Goal: Check status: Check status

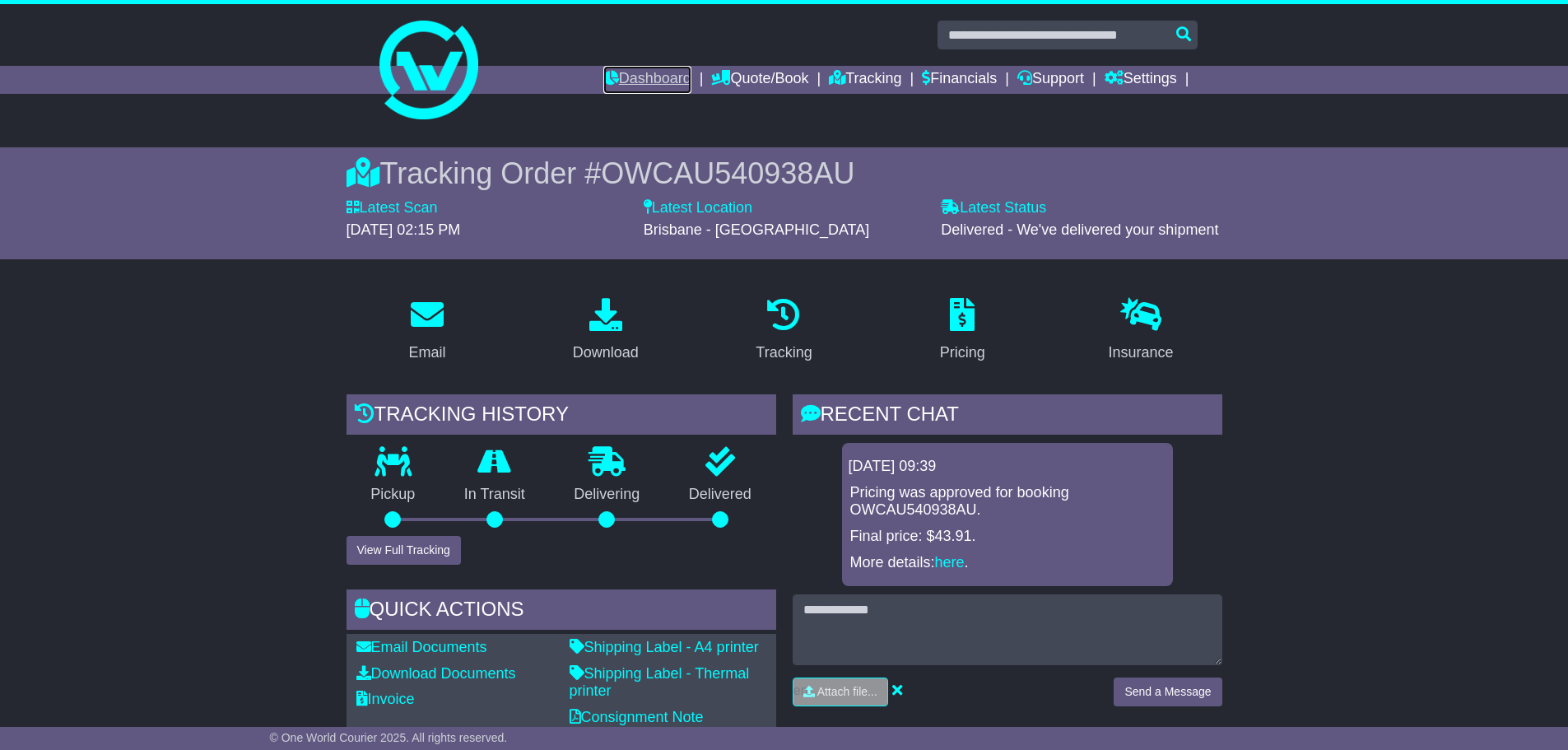
click at [627, 82] on link "Dashboard" at bounding box center [647, 80] width 88 height 28
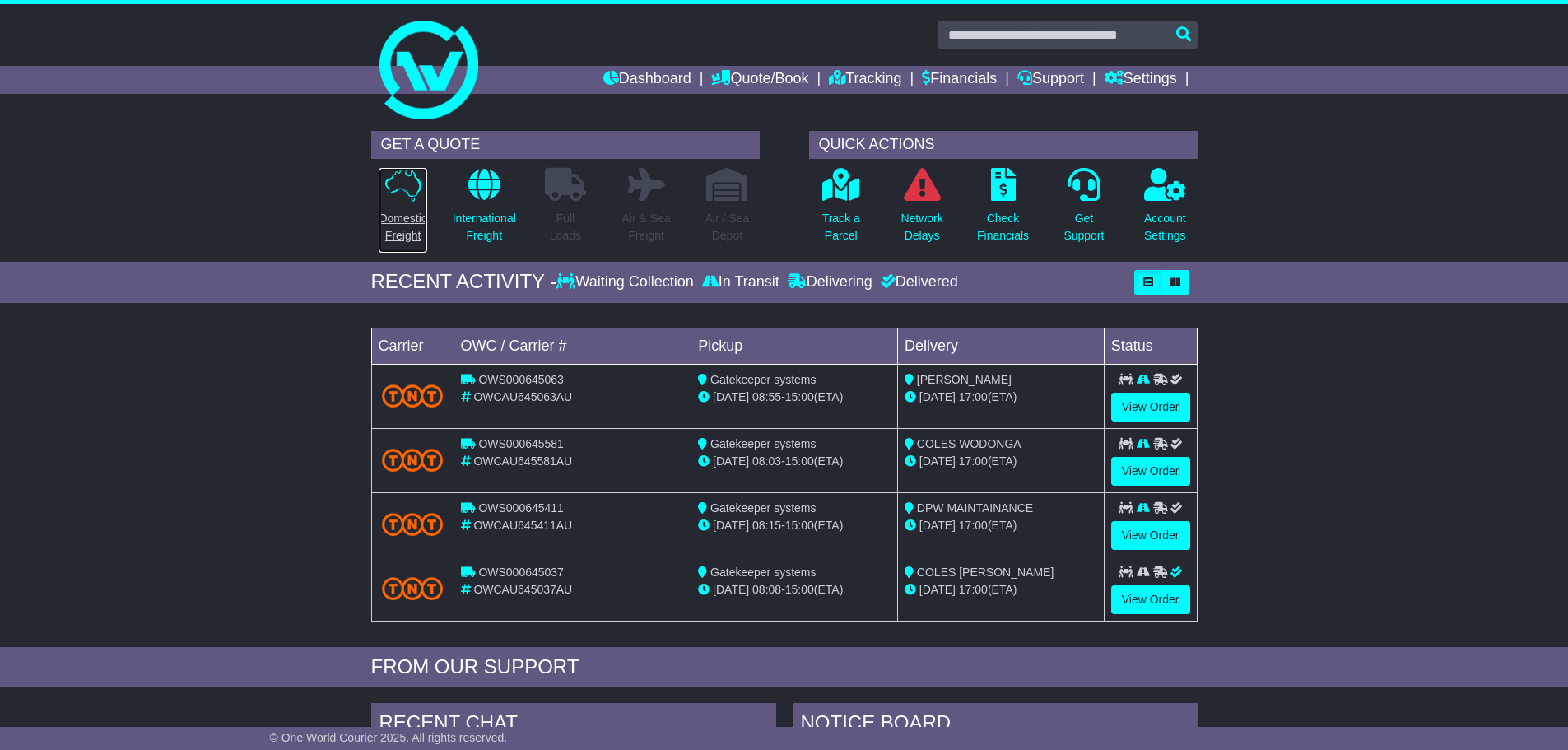
click at [416, 222] on p "Domestic Freight" at bounding box center [403, 227] width 47 height 35
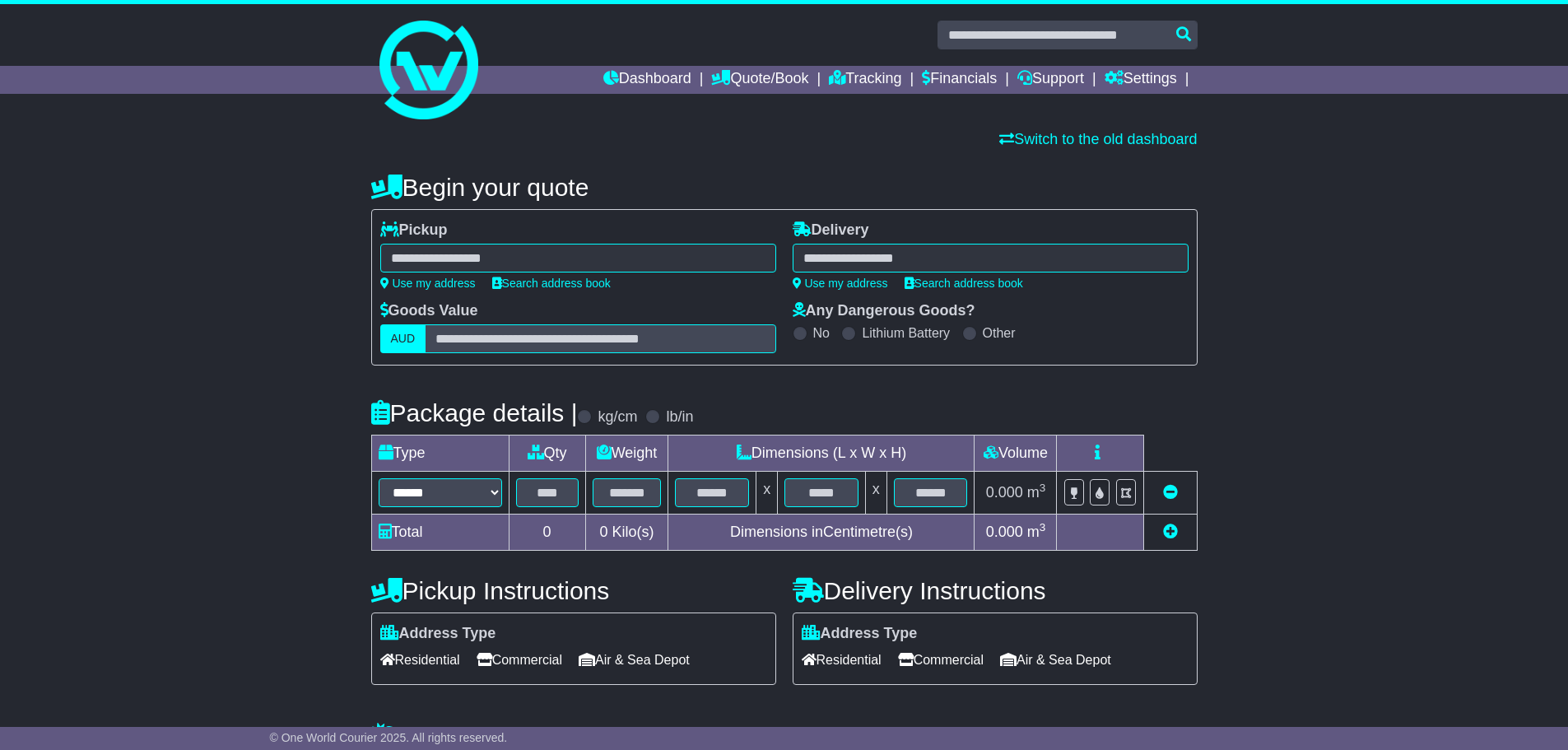
click at [892, 80] on li "Tracking" at bounding box center [875, 80] width 93 height 28
click at [884, 81] on link "Tracking" at bounding box center [864, 80] width 72 height 28
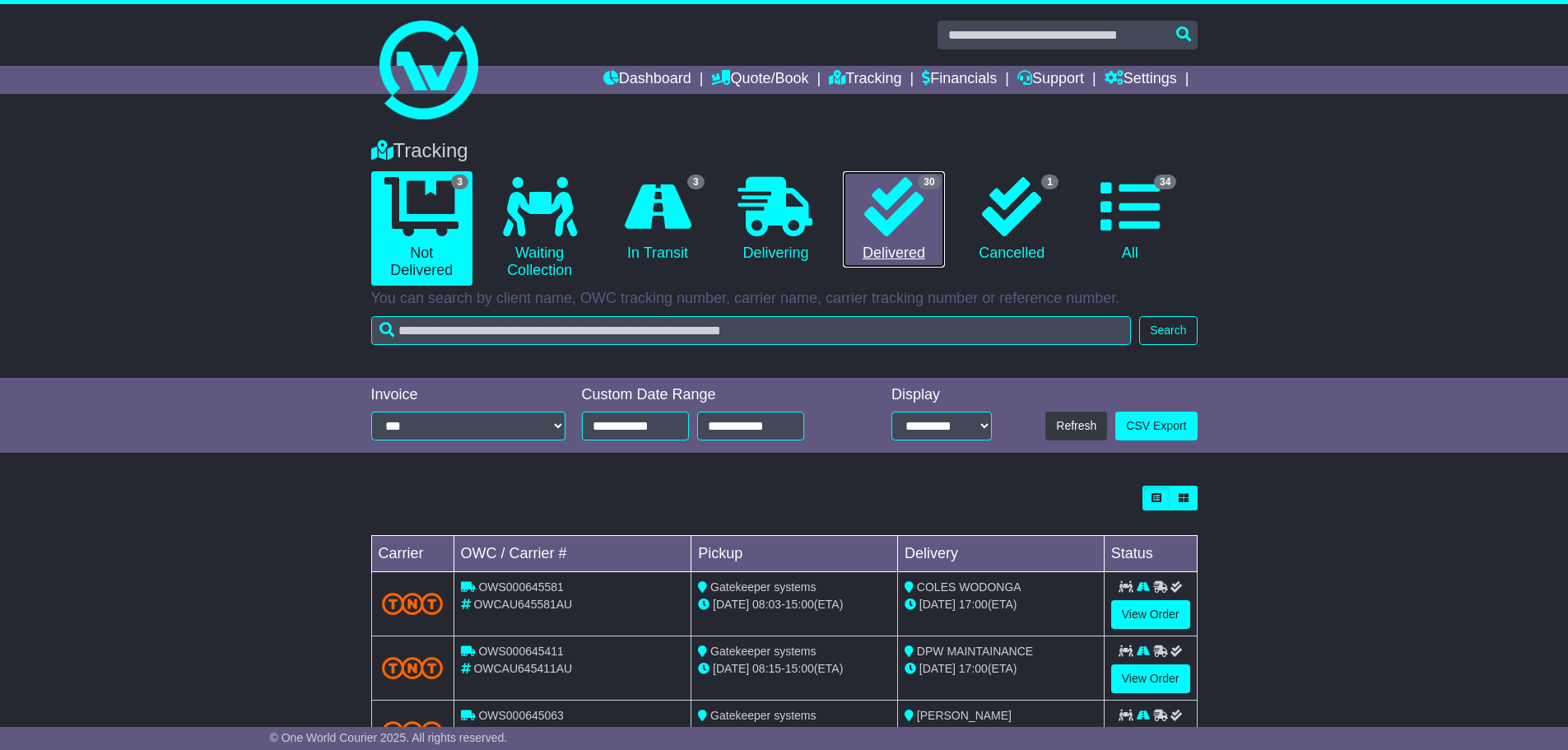
click at [901, 243] on link "30 Delivered" at bounding box center [893, 220] width 101 height 98
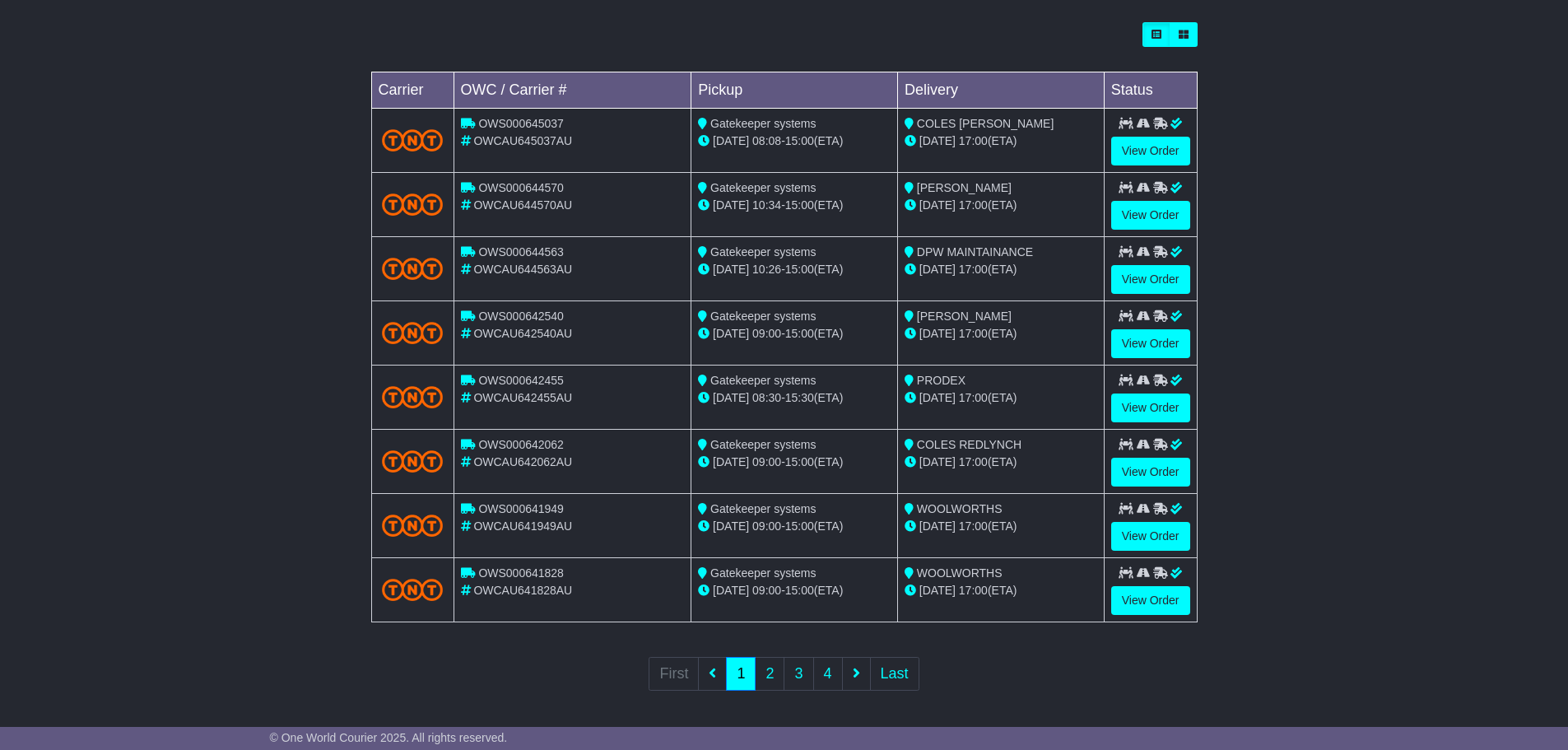
scroll to position [467, 0]
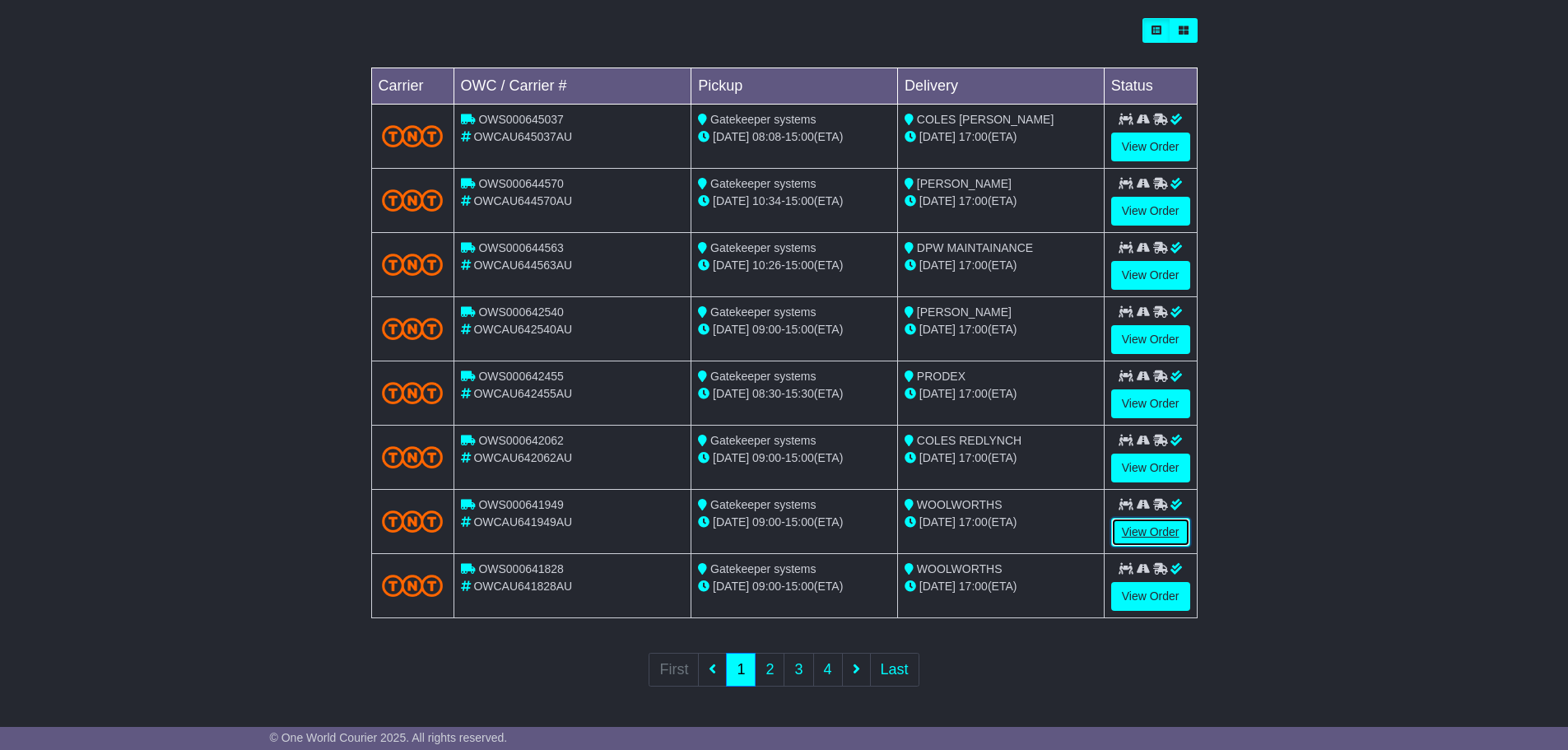
click at [1171, 538] on link "View Order" at bounding box center [1150, 533] width 79 height 29
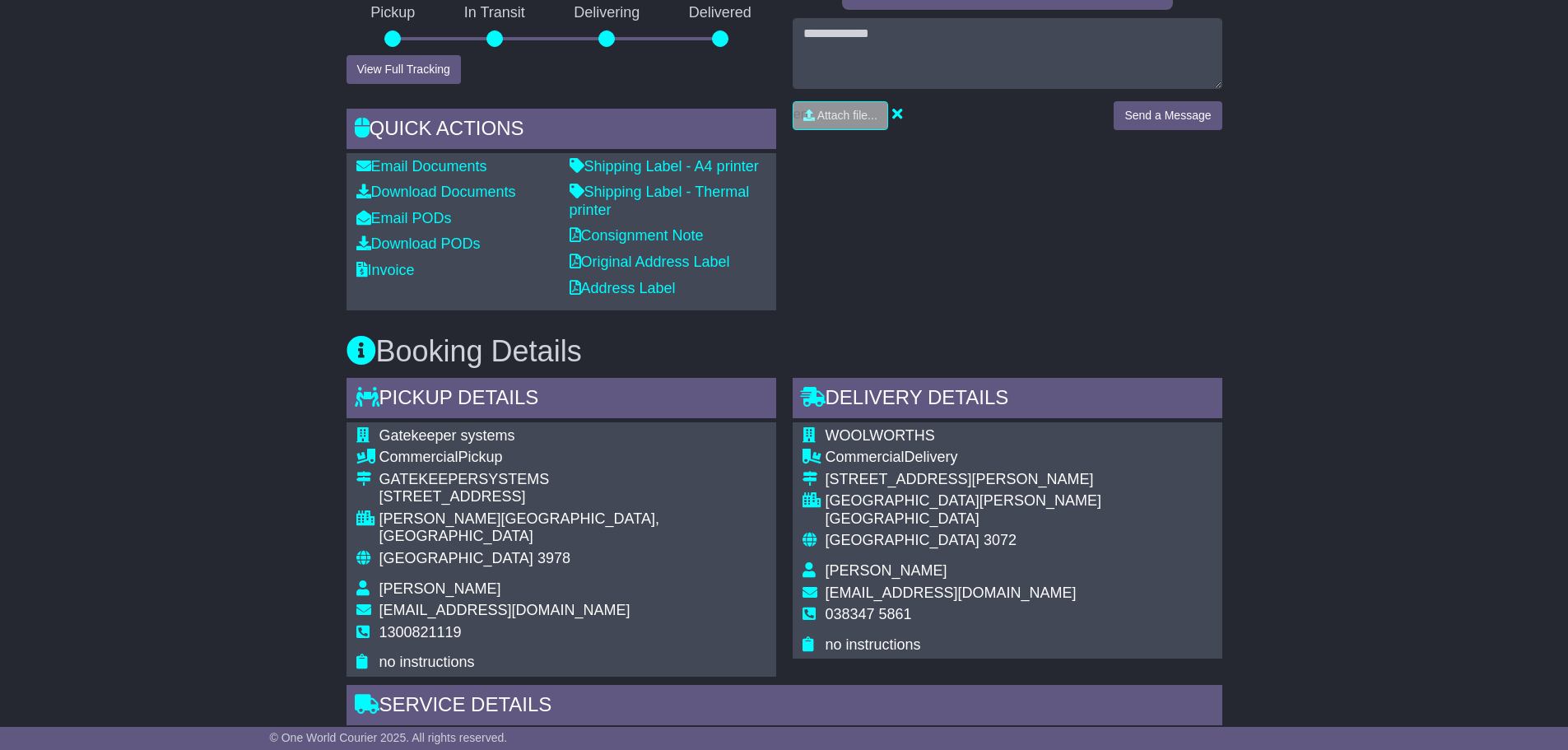
scroll to position [659, 0]
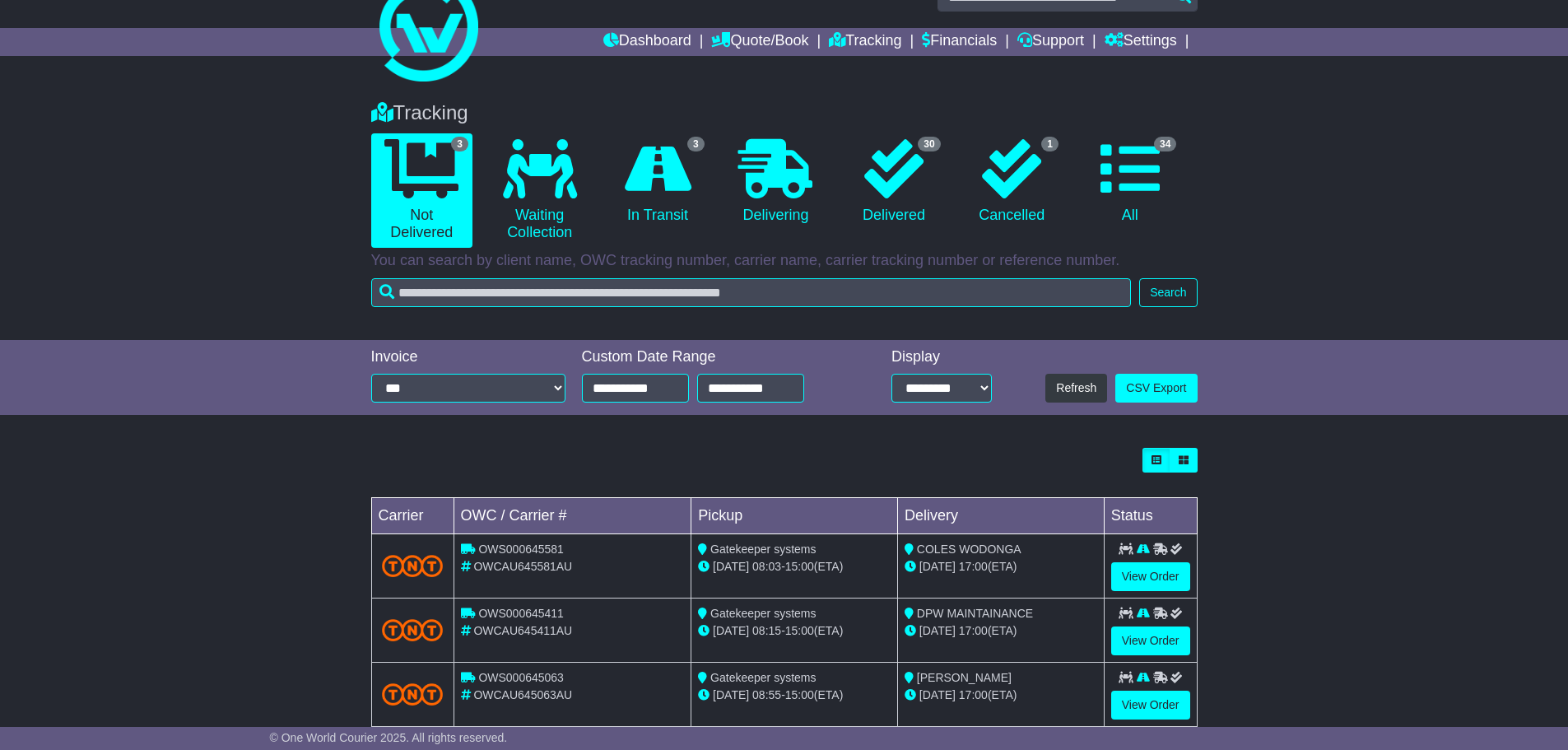
scroll to position [73, 0]
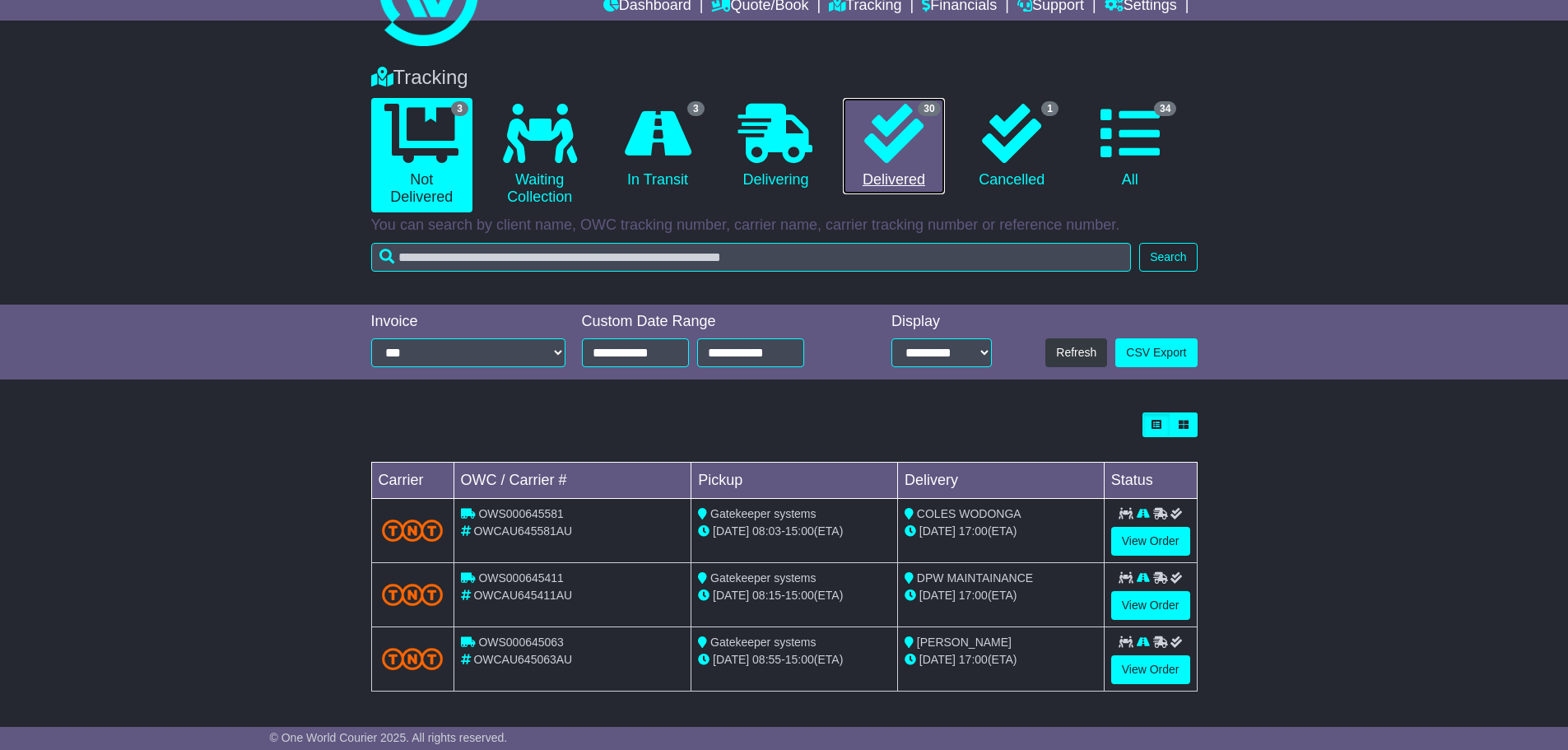
click at [873, 186] on link "30 Delivered" at bounding box center [893, 147] width 101 height 98
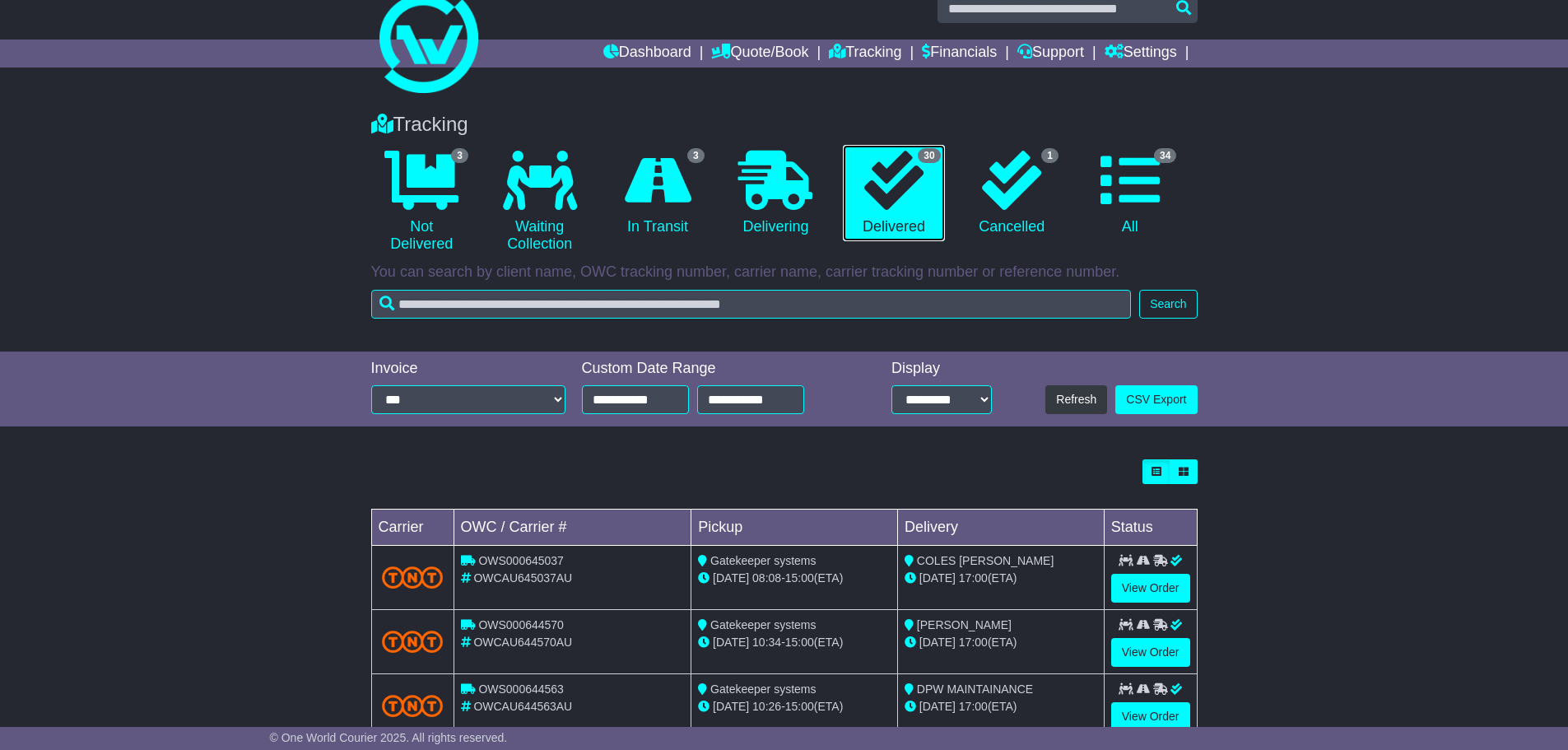
scroll to position [0, 0]
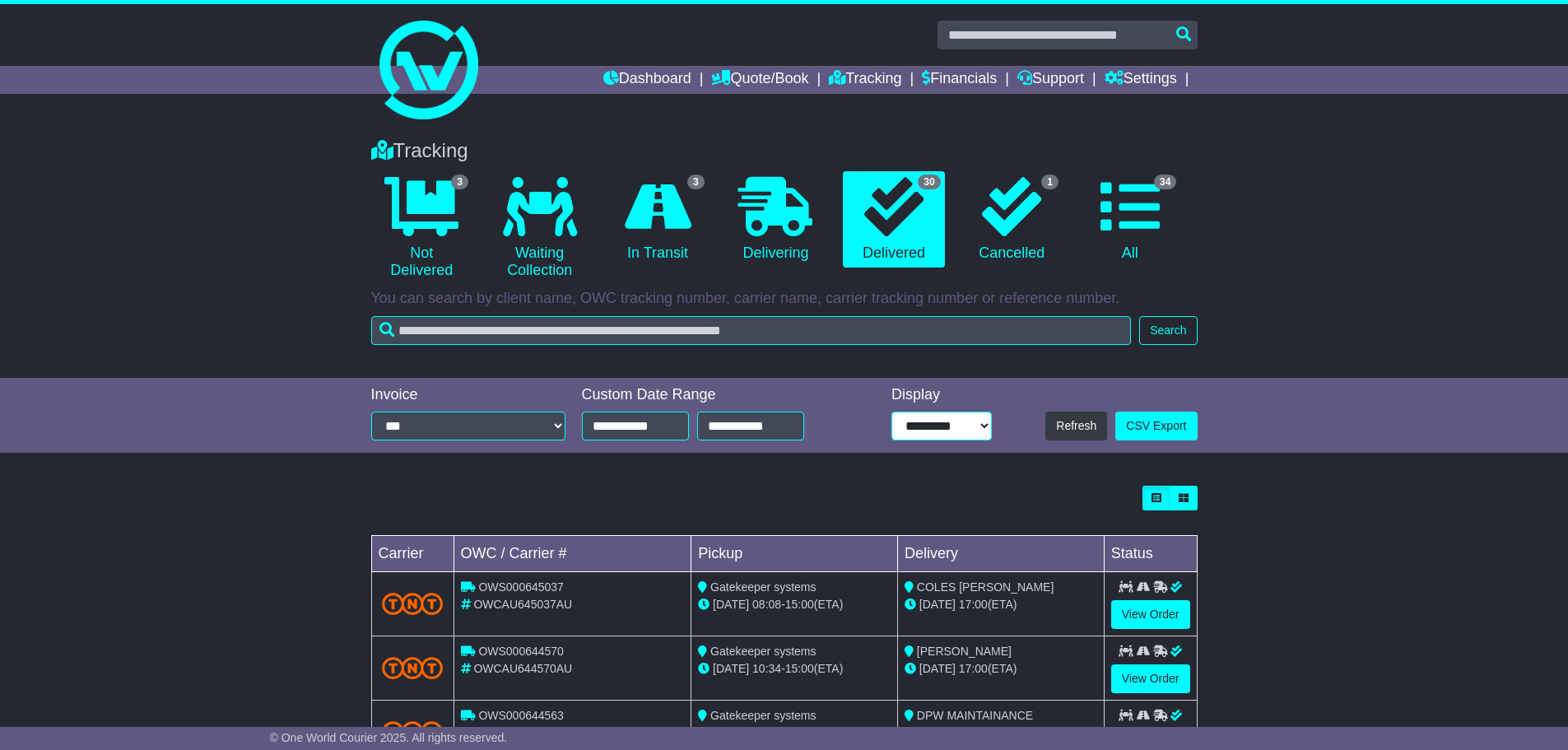
click at [981, 428] on select "**********" at bounding box center [941, 426] width 100 height 29
select select "**"
click at [891, 411] on select "**********" at bounding box center [941, 426] width 100 height 29
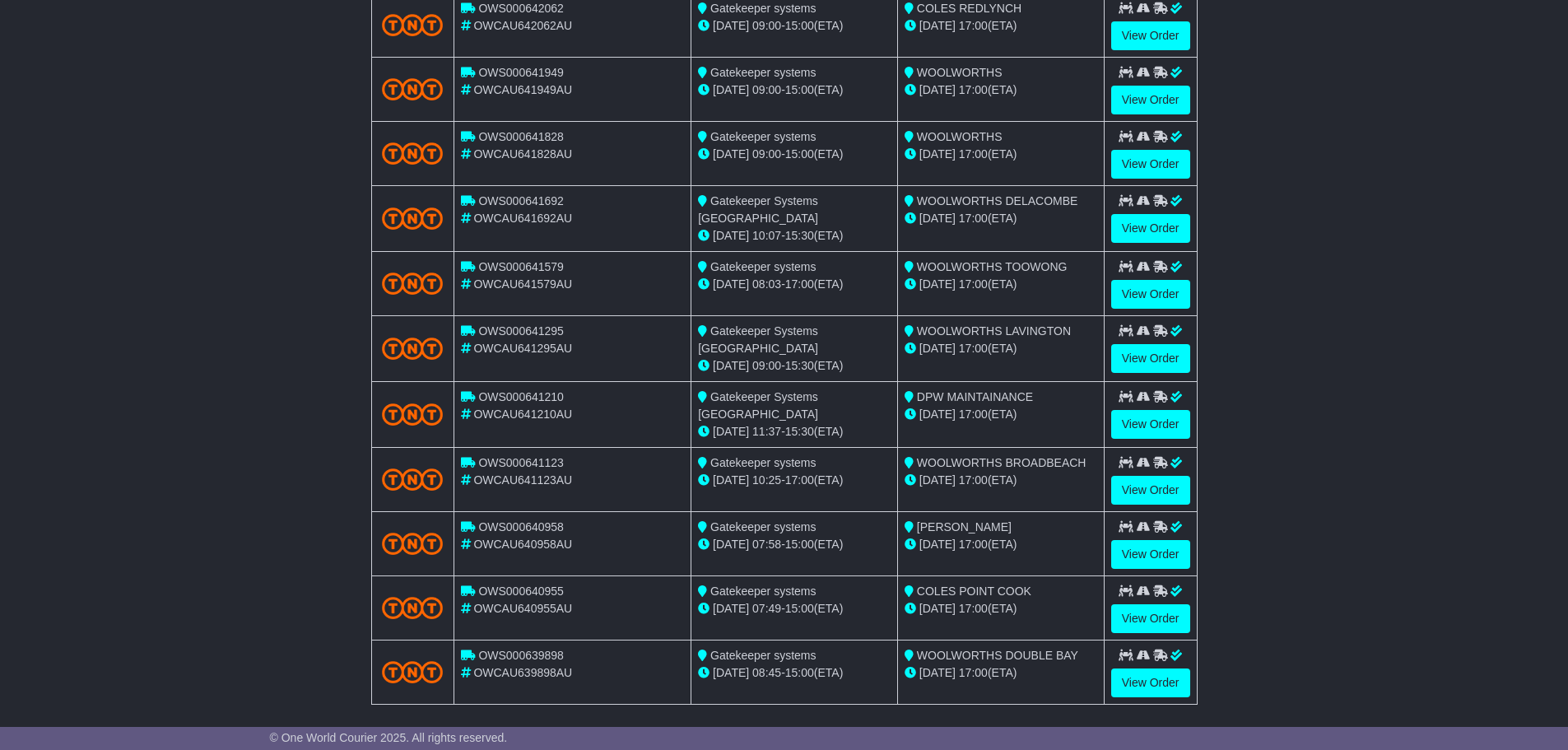
scroll to position [906, 0]
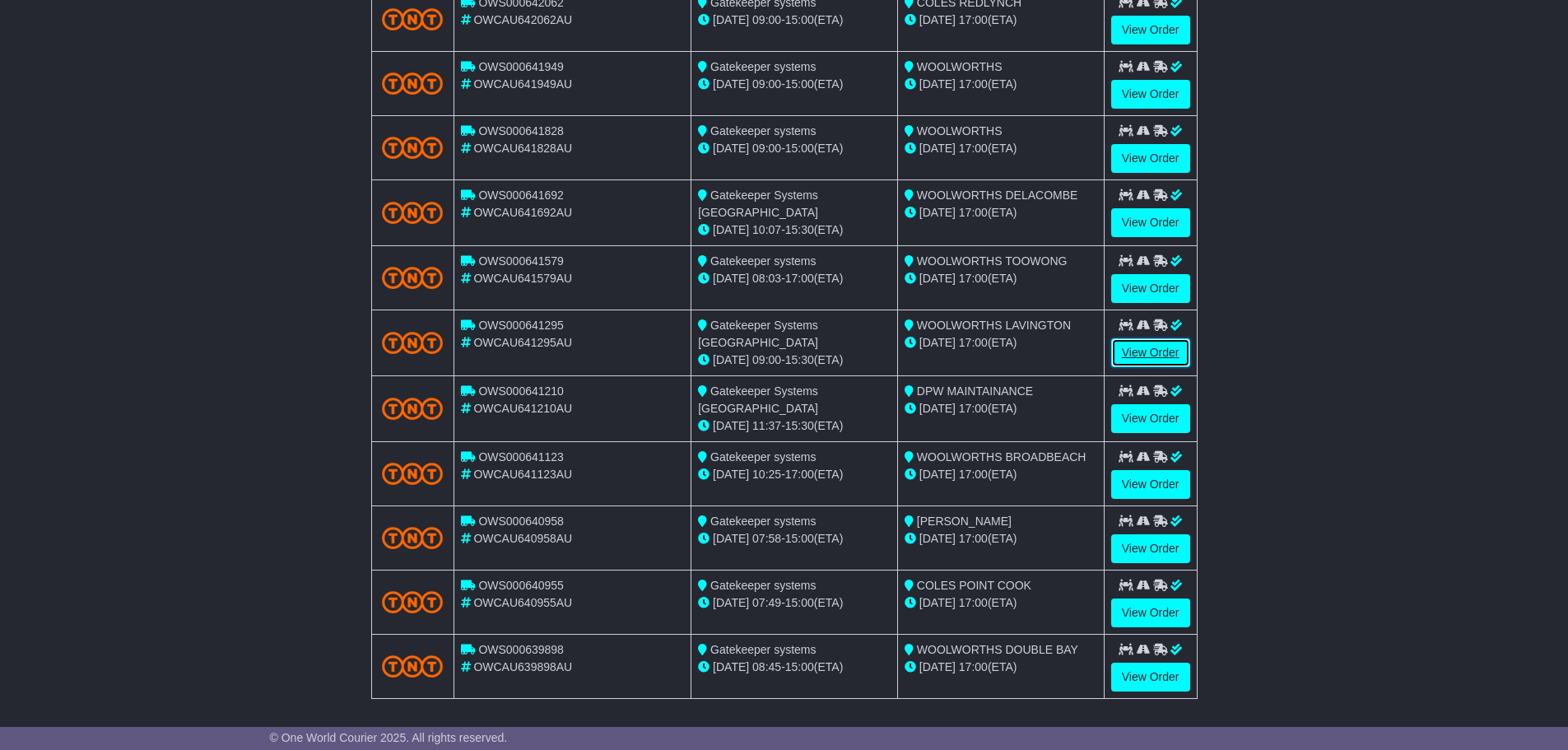
click at [1171, 350] on link "View Order" at bounding box center [1150, 353] width 79 height 29
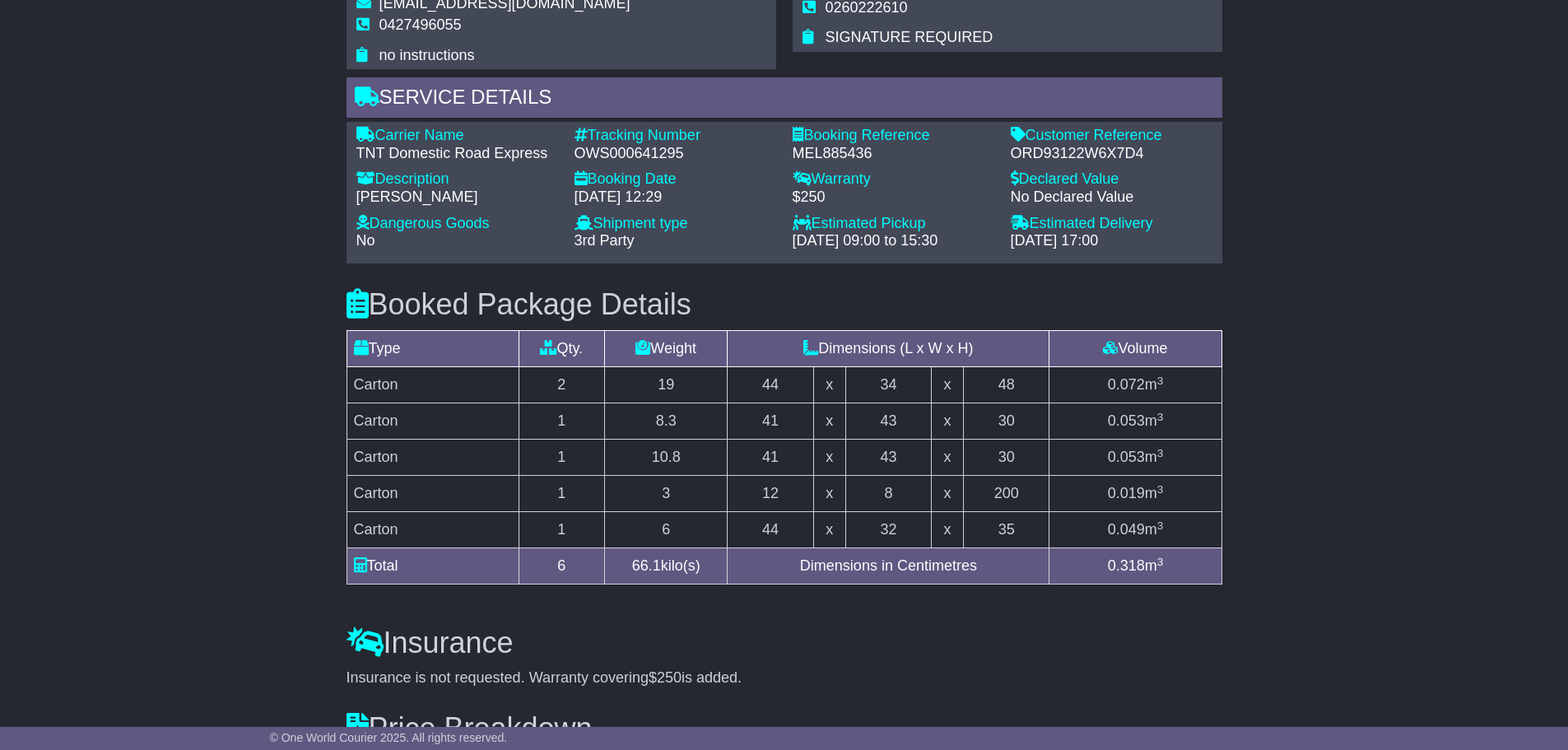
scroll to position [1165, 0]
drag, startPoint x: 914, startPoint y: 429, endPoint x: 1328, endPoint y: 375, distance: 417.5
click at [1328, 375] on div "Email Download Tracking Pricing Insurance" at bounding box center [784, 59] width 1568 height 1881
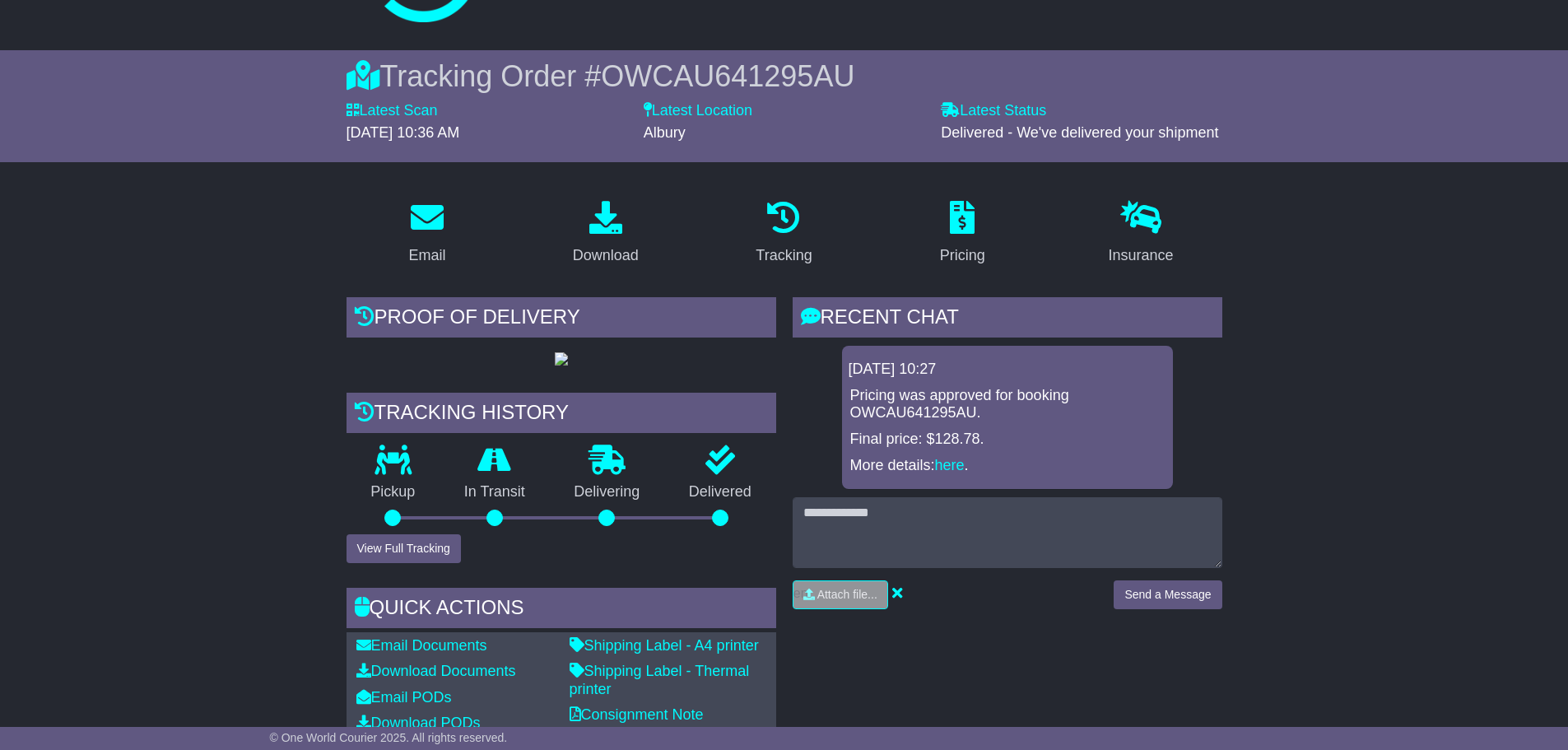
scroll to position [95, 0]
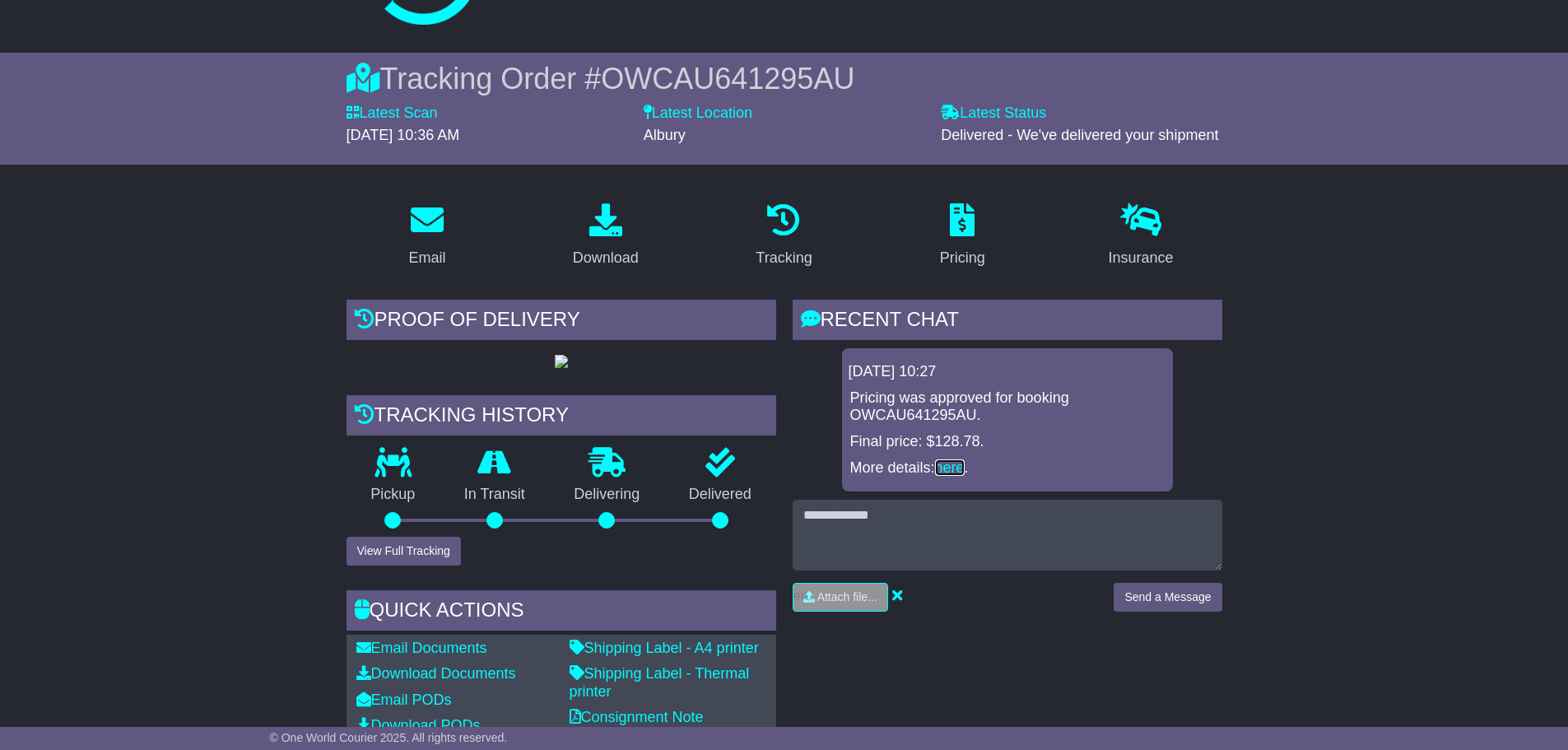
click at [946, 467] on link "here" at bounding box center [950, 467] width 30 height 16
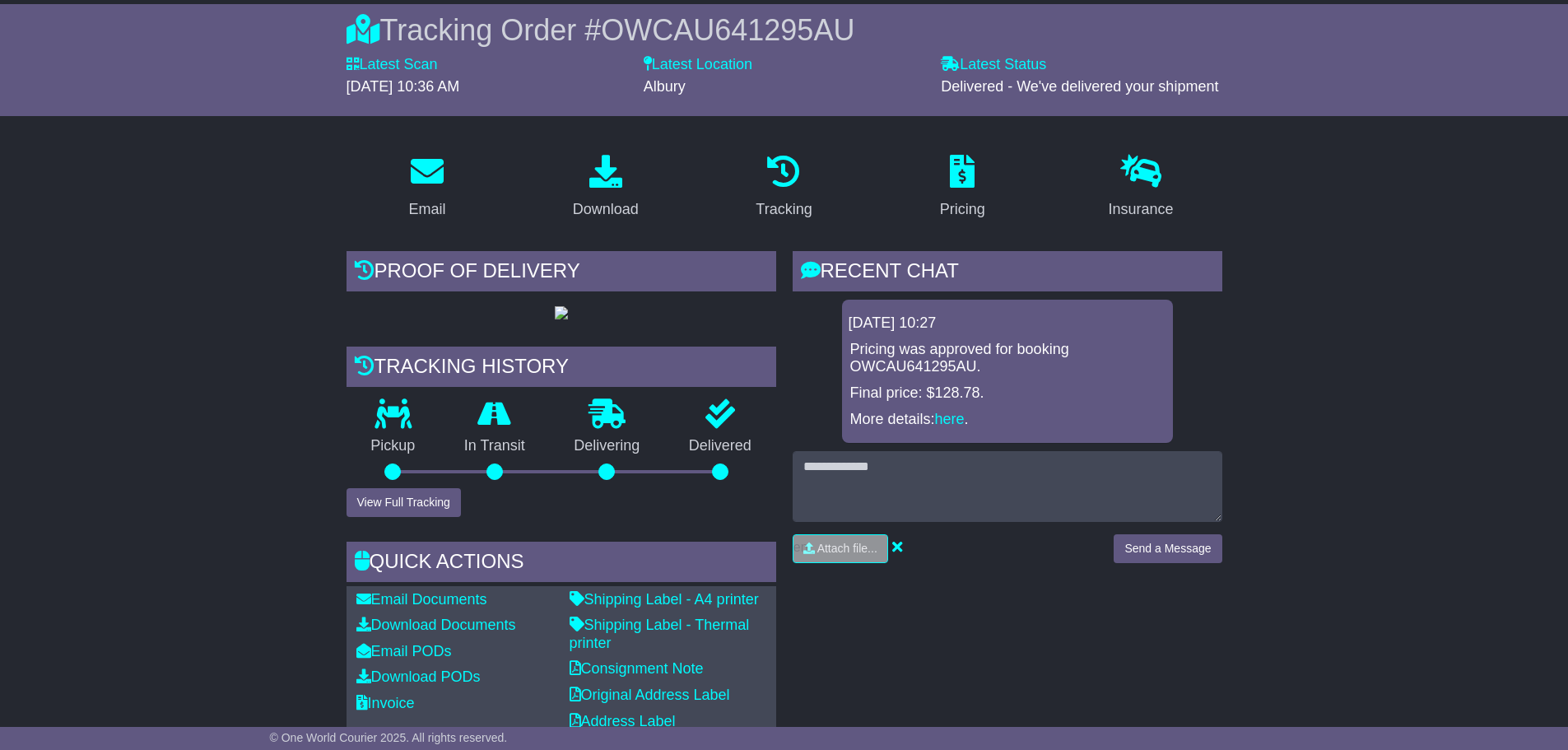
scroll to position [165, 0]
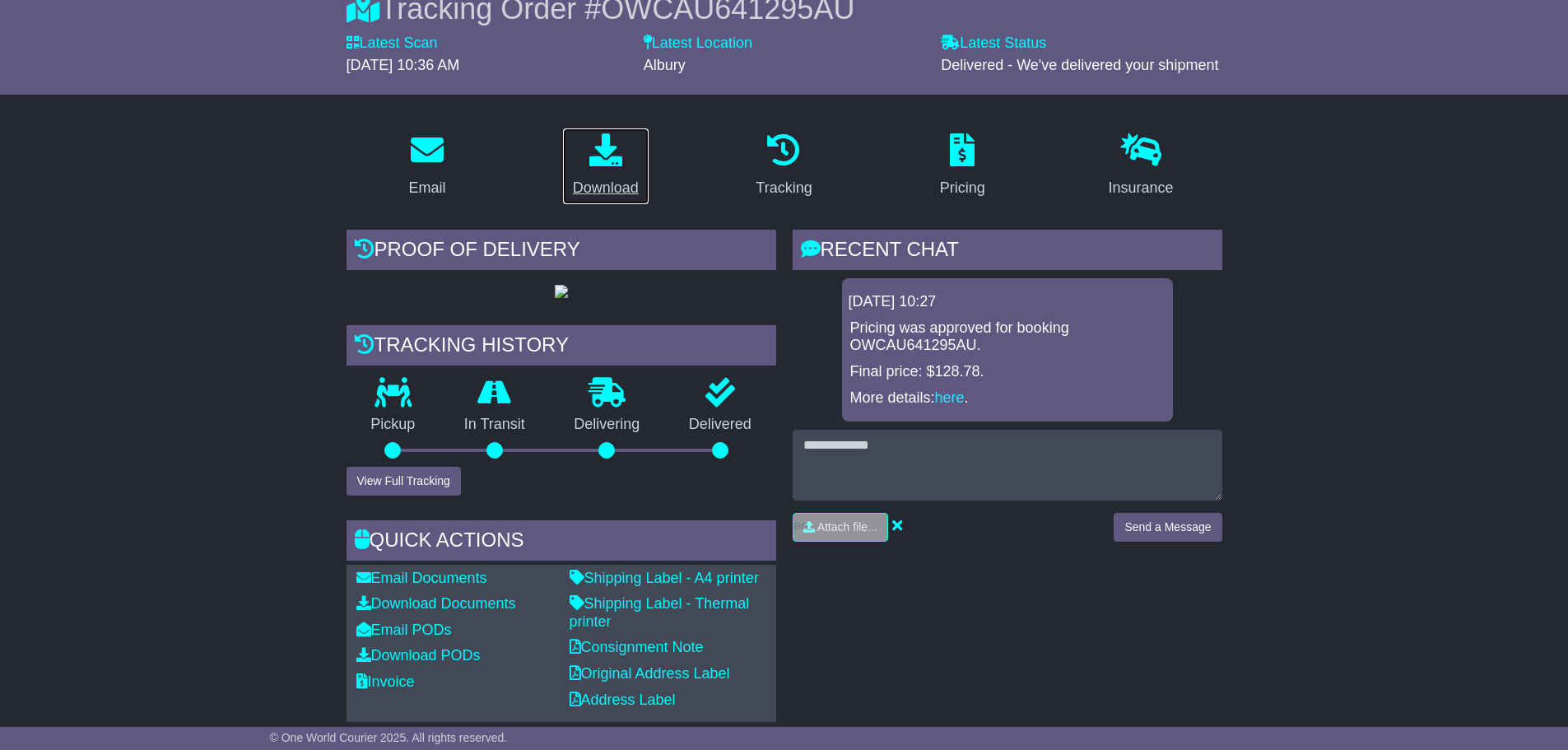
click at [625, 195] on div "Download" at bounding box center [606, 188] width 66 height 22
click at [568, 298] on img at bounding box center [561, 292] width 14 height 14
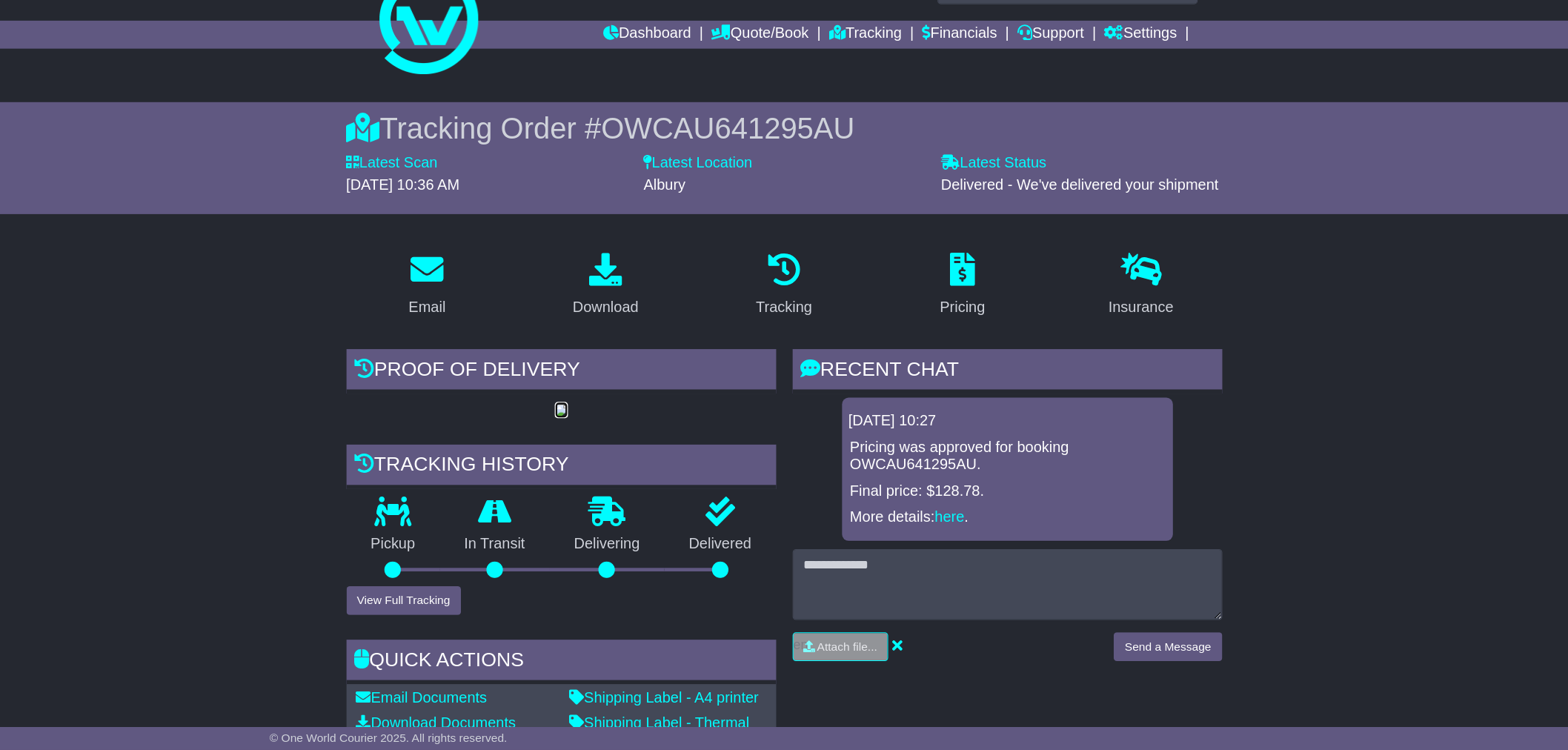
scroll to position [74, 0]
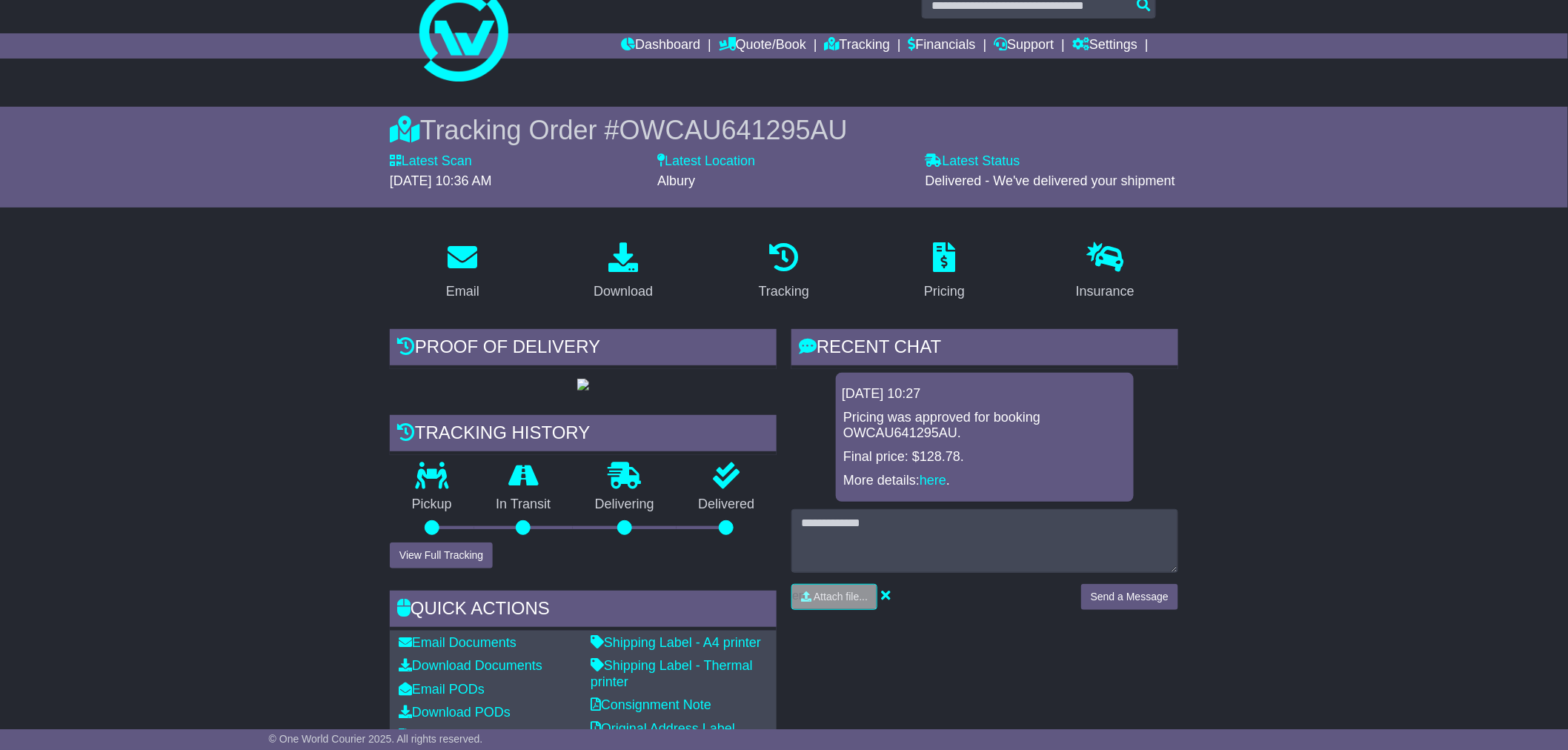
scroll to position [0, 0]
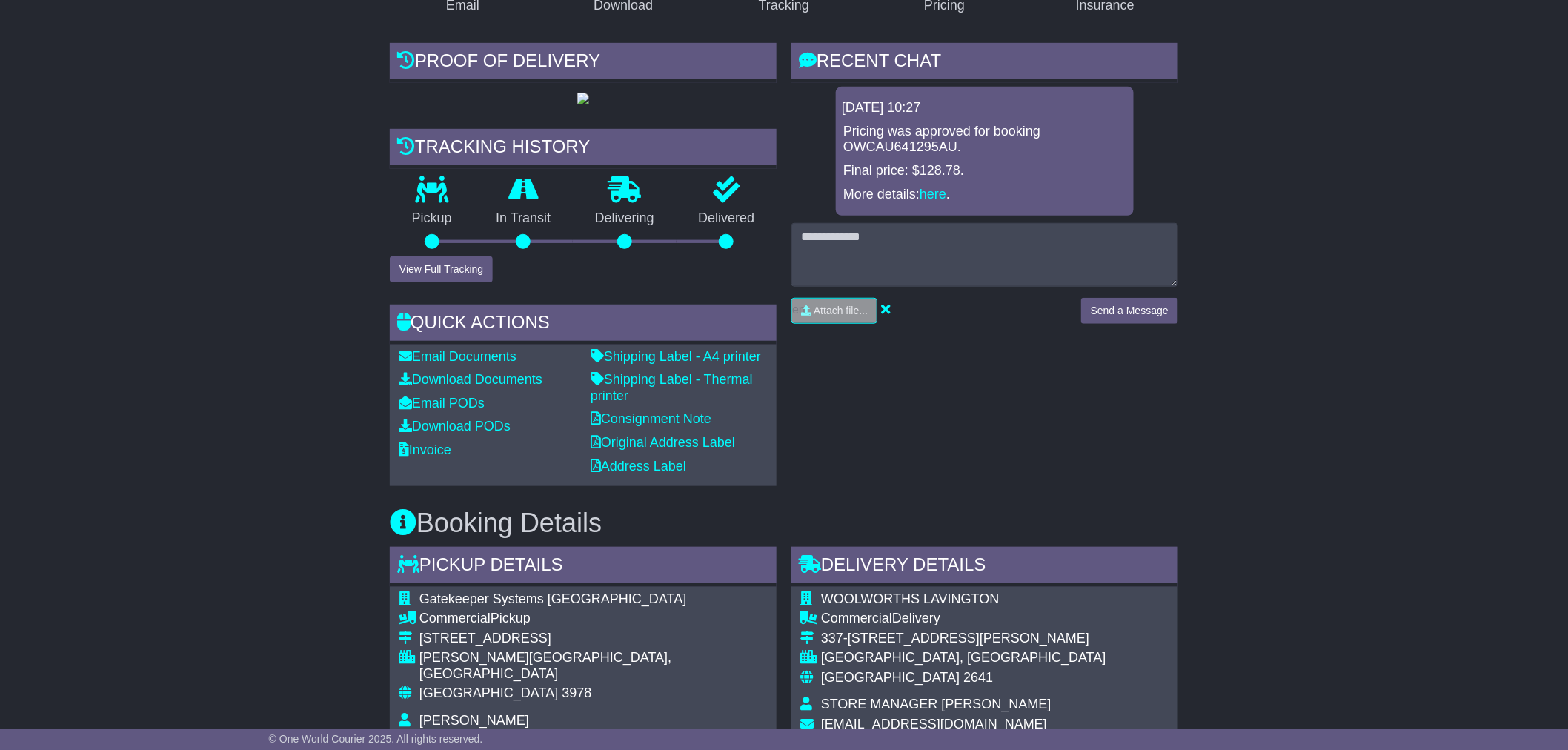
scroll to position [329, 0]
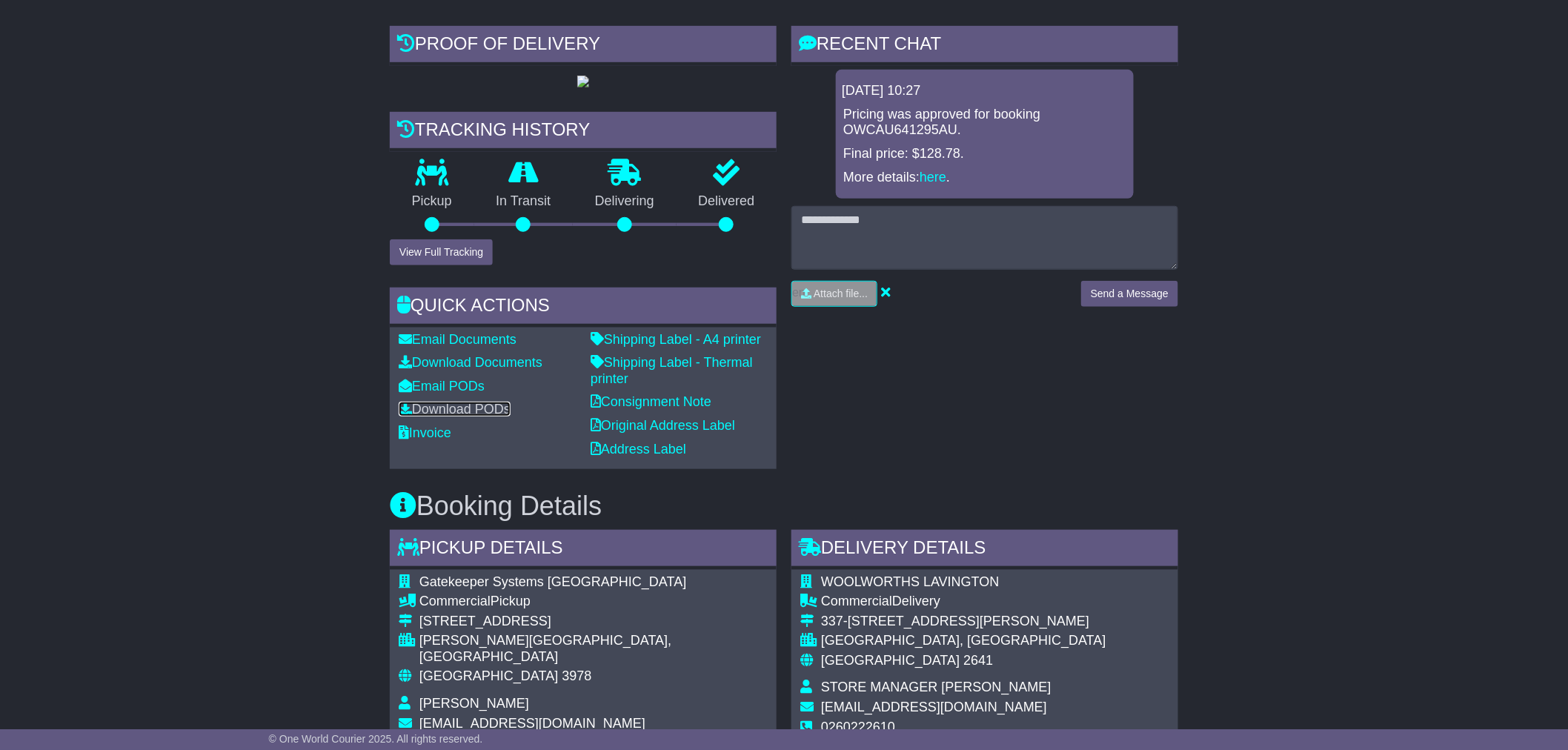
click at [473, 417] on link "Download PODs" at bounding box center [454, 409] width 112 height 15
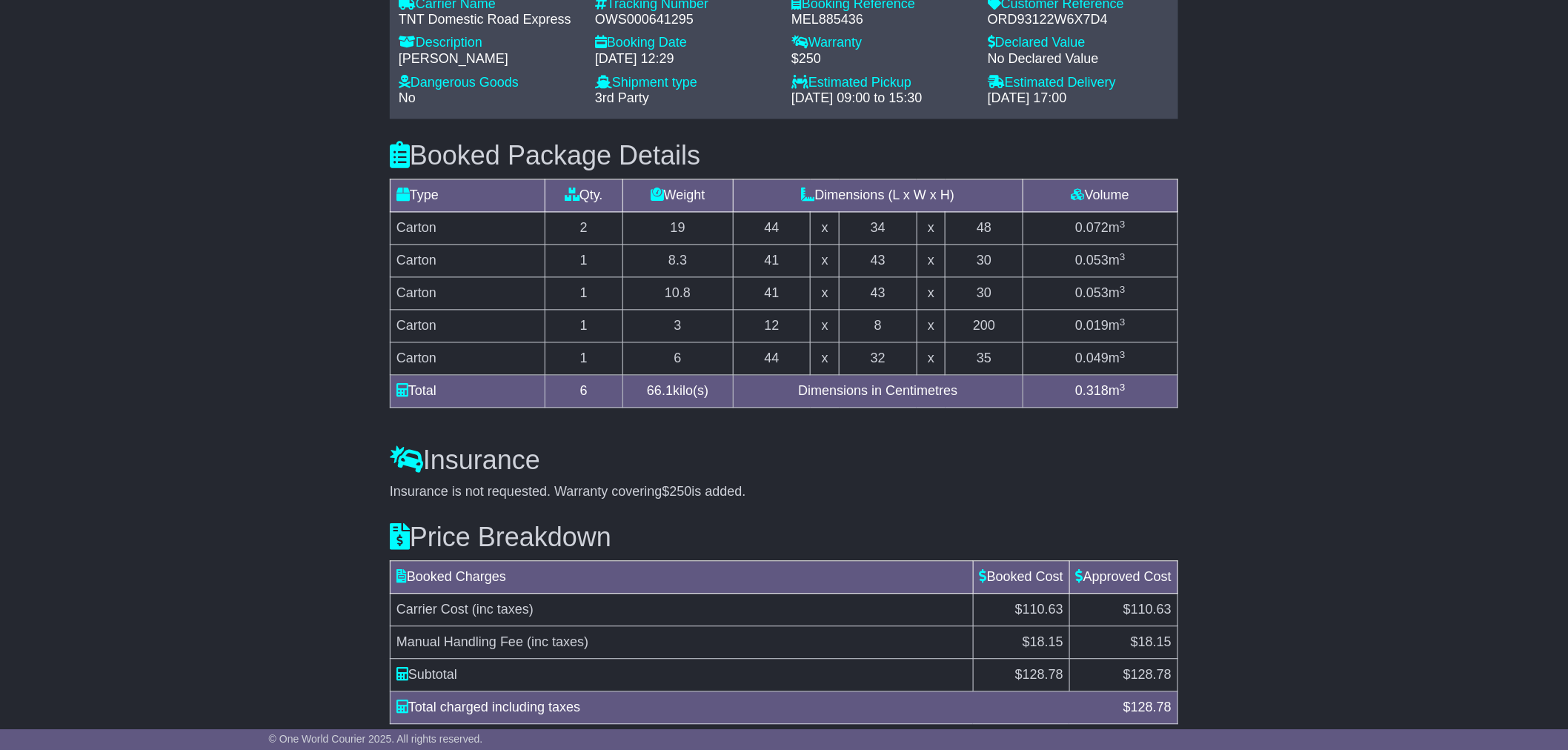
scroll to position [1268, 0]
